Goal: Task Accomplishment & Management: Manage account settings

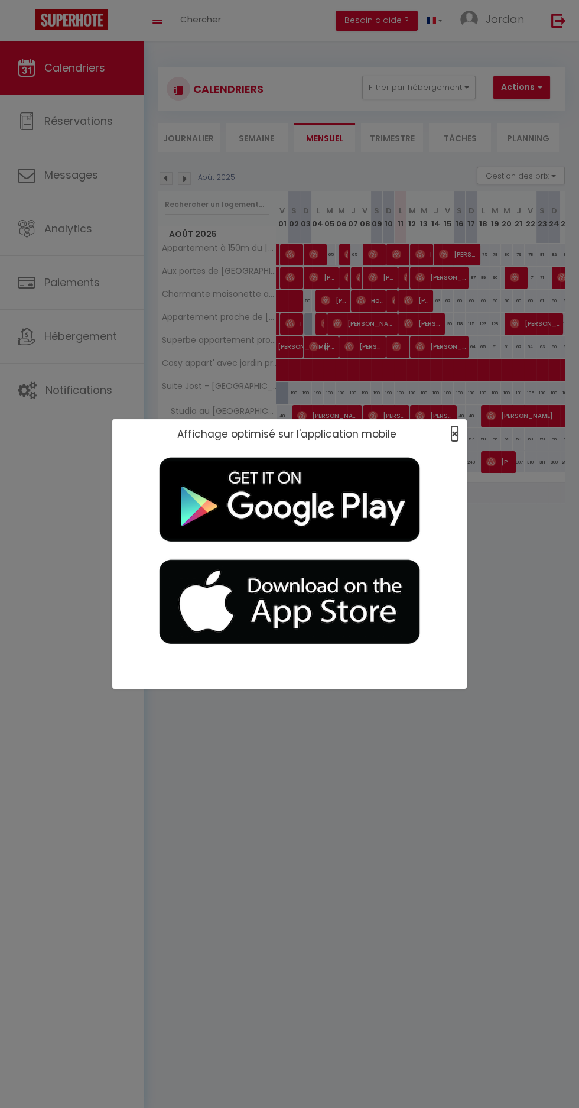
click at [457, 440] on span "×" at bounding box center [455, 433] width 7 height 15
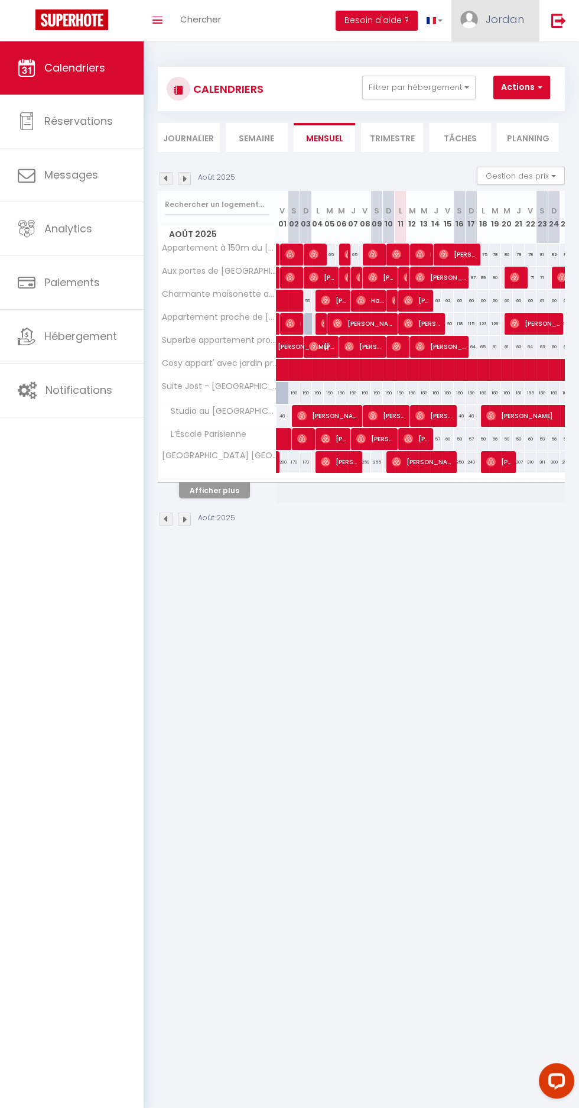
click at [501, 15] on span "Jordan" at bounding box center [505, 19] width 38 height 15
click at [502, 61] on link "Paramètres" at bounding box center [492, 59] width 88 height 20
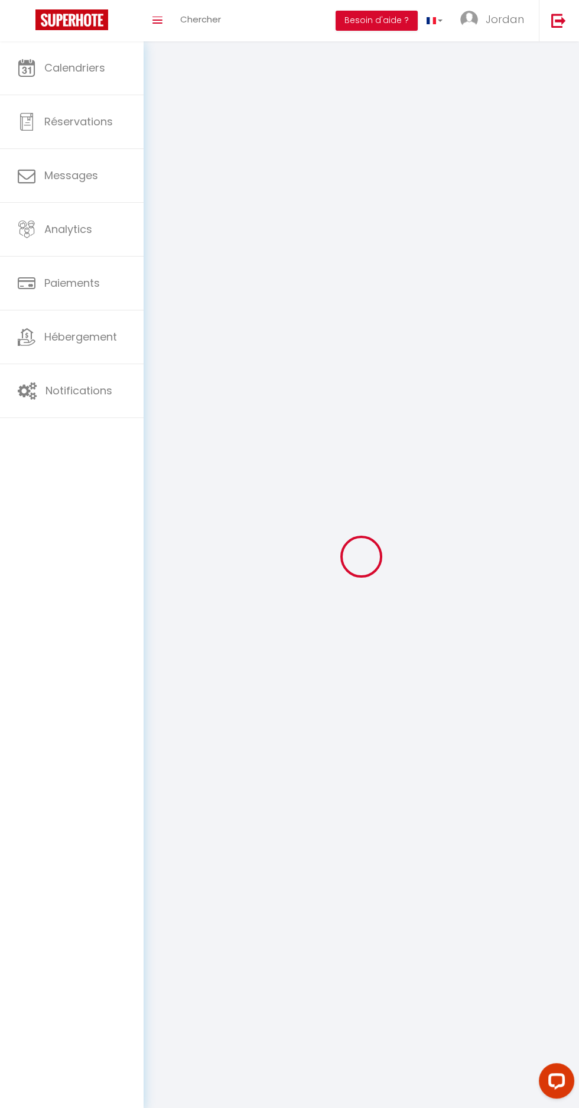
type input "Jordan"
type input "Hippocrate"
type input "0752028975"
type input "[STREET_ADDRESS]"
type input "75008"
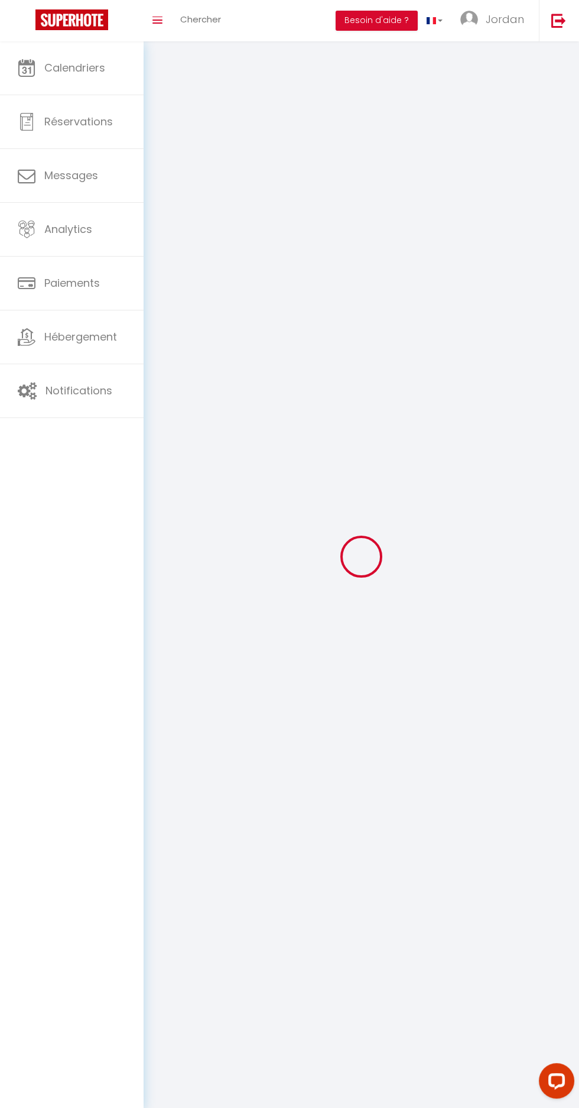
type input "[GEOGRAPHIC_DATA]"
type input "rnSwt4EFwZSb09rGrFvMcPxvH"
type input "aym6kNgVmvG5VrOJpocoAPisT"
type input "[URL][DOMAIN_NAME]"
select select "1"
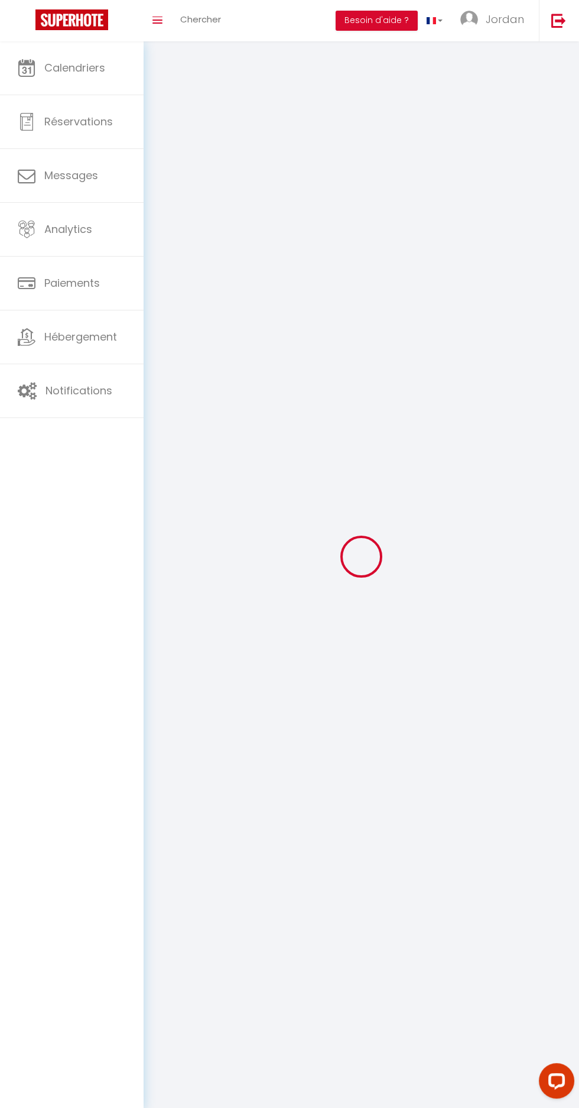
select select "28"
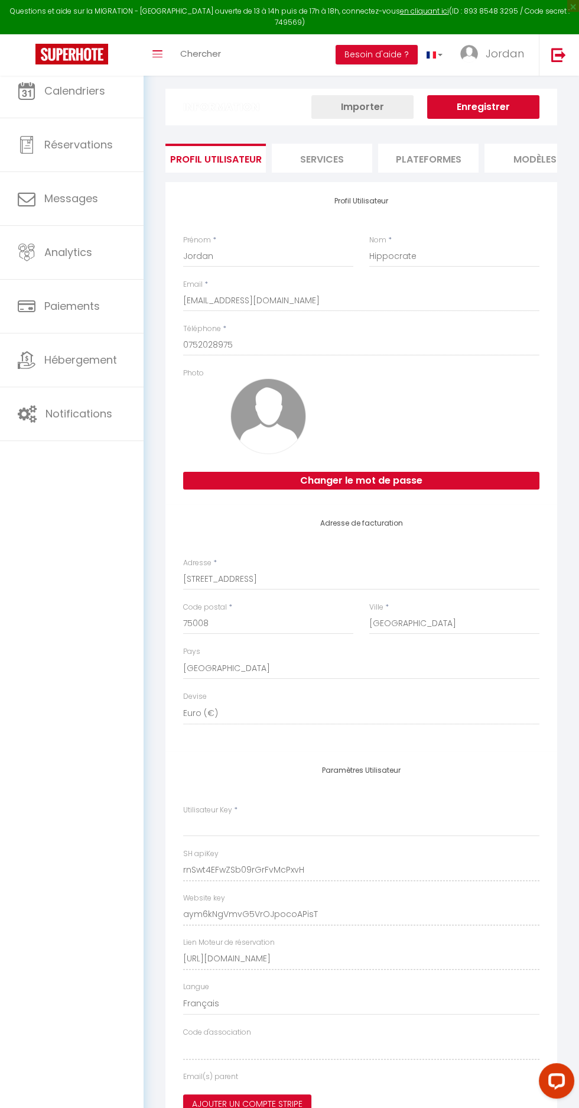
type input "rnSwt4EFwZSb09rGrFvMcPxvH"
type input "aym6kNgVmvG5VrOJpocoAPisT"
type input "[URL][DOMAIN_NAME]"
select select "fr"
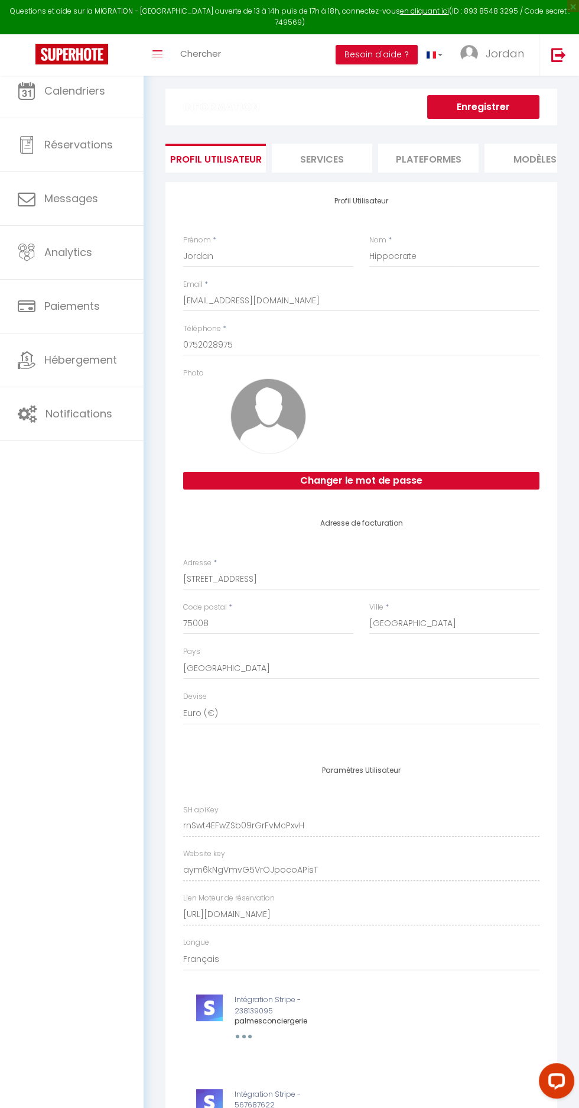
click at [448, 149] on li "Plateformes" at bounding box center [428, 158] width 101 height 29
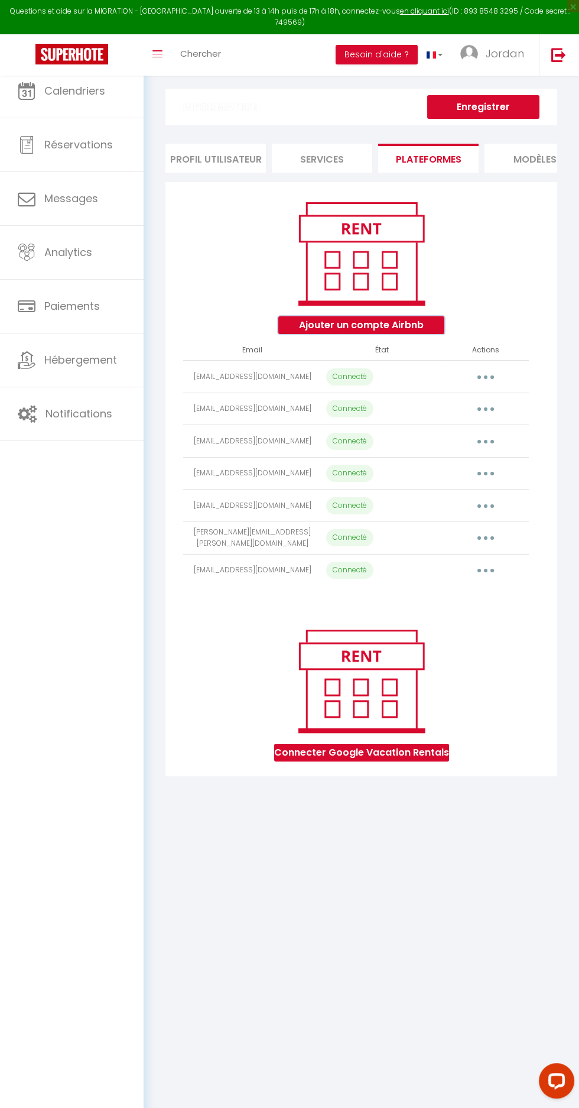
click at [399, 321] on button "Ajouter un compte Airbnb" at bounding box center [362, 325] width 166 height 18
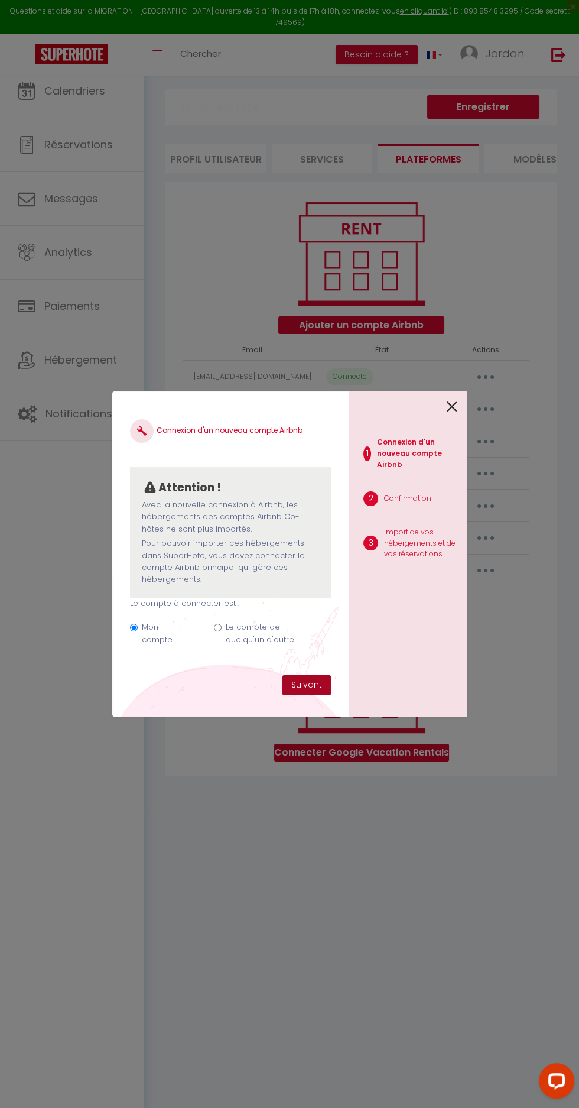
click at [319, 687] on button "Suivant" at bounding box center [307, 685] width 48 height 20
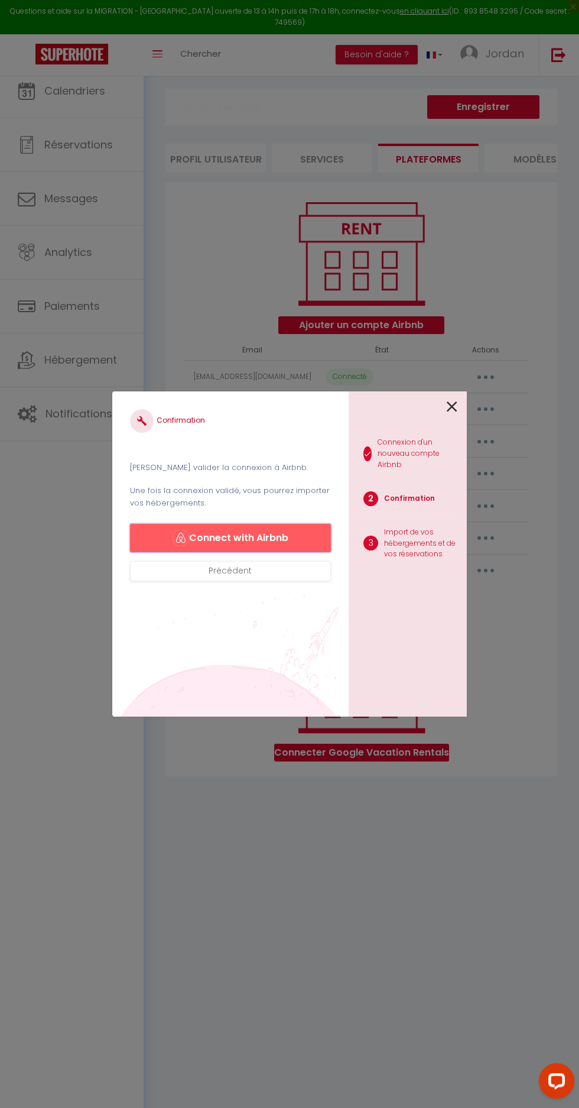
click at [308, 524] on button "Connect with Airbnb" at bounding box center [230, 538] width 201 height 28
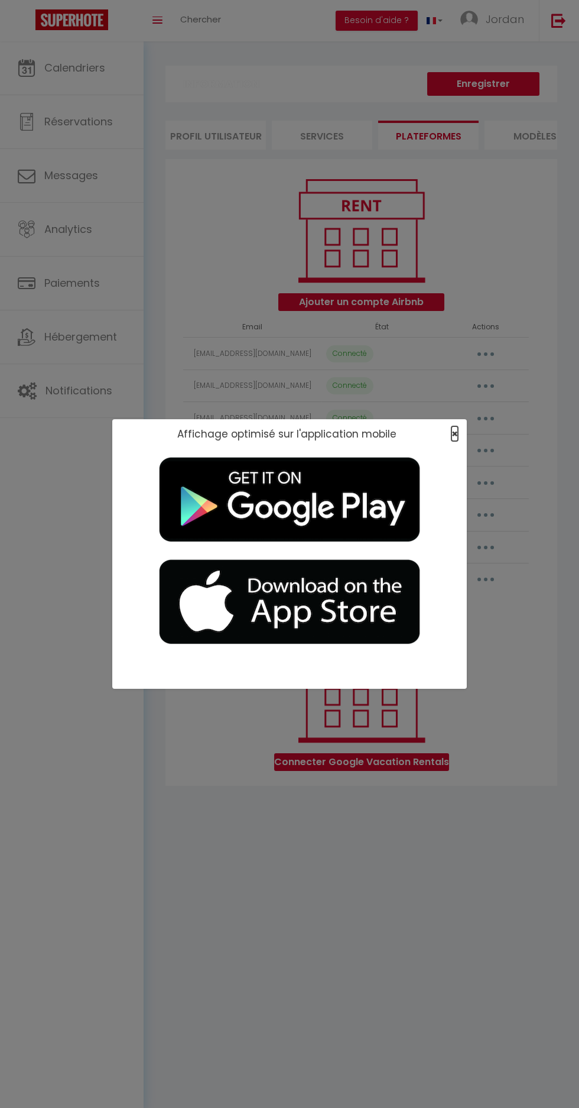
click at [455, 433] on span "×" at bounding box center [455, 433] width 7 height 15
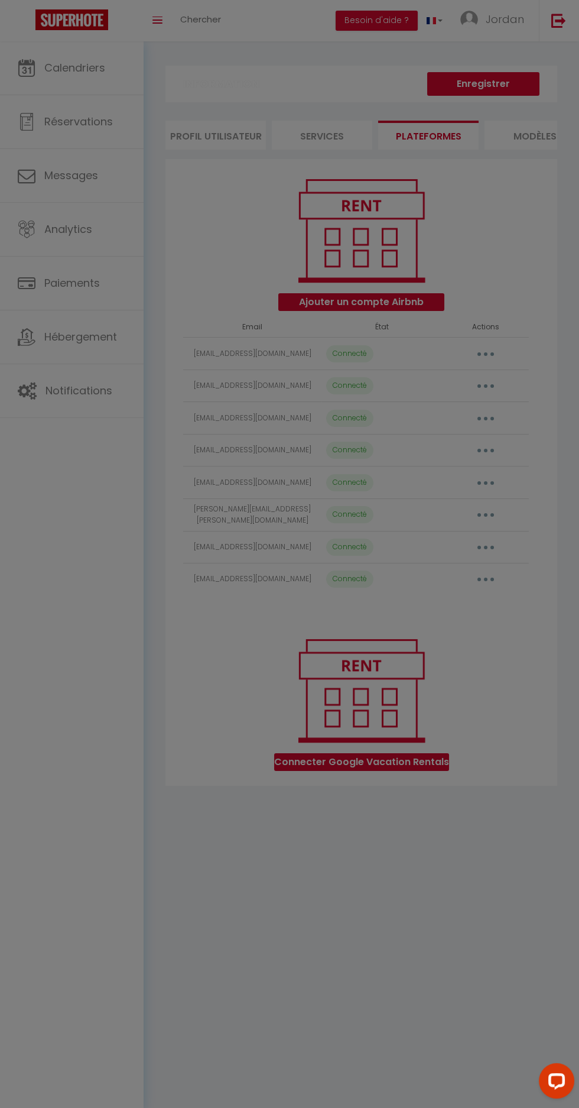
select select "66815"
select select
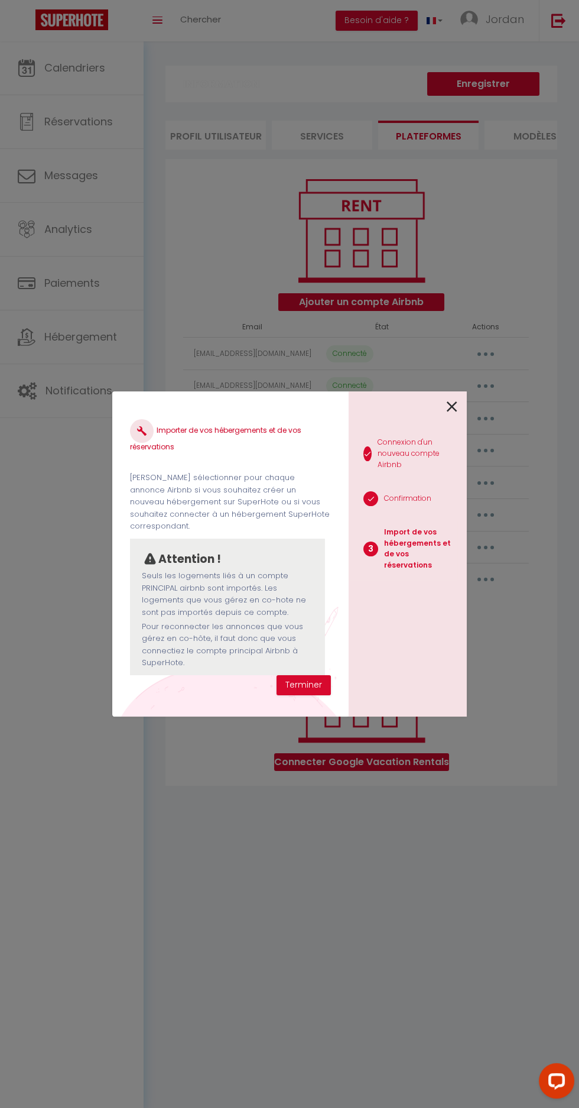
scroll to position [213, 0]
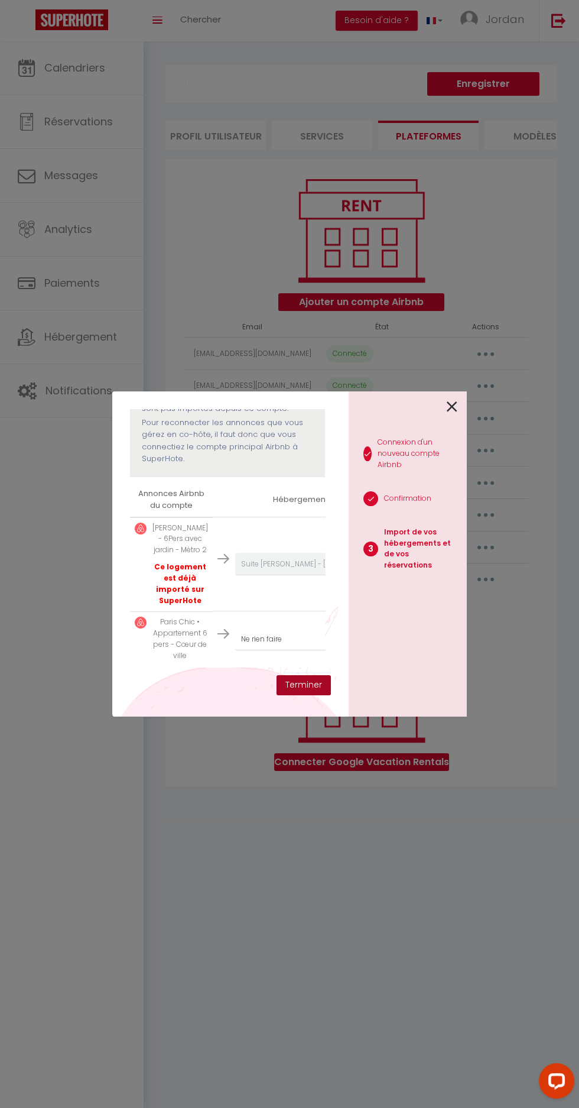
click at [323, 695] on button "Terminer" at bounding box center [304, 685] width 54 height 20
